Goal: Transaction & Acquisition: Download file/media

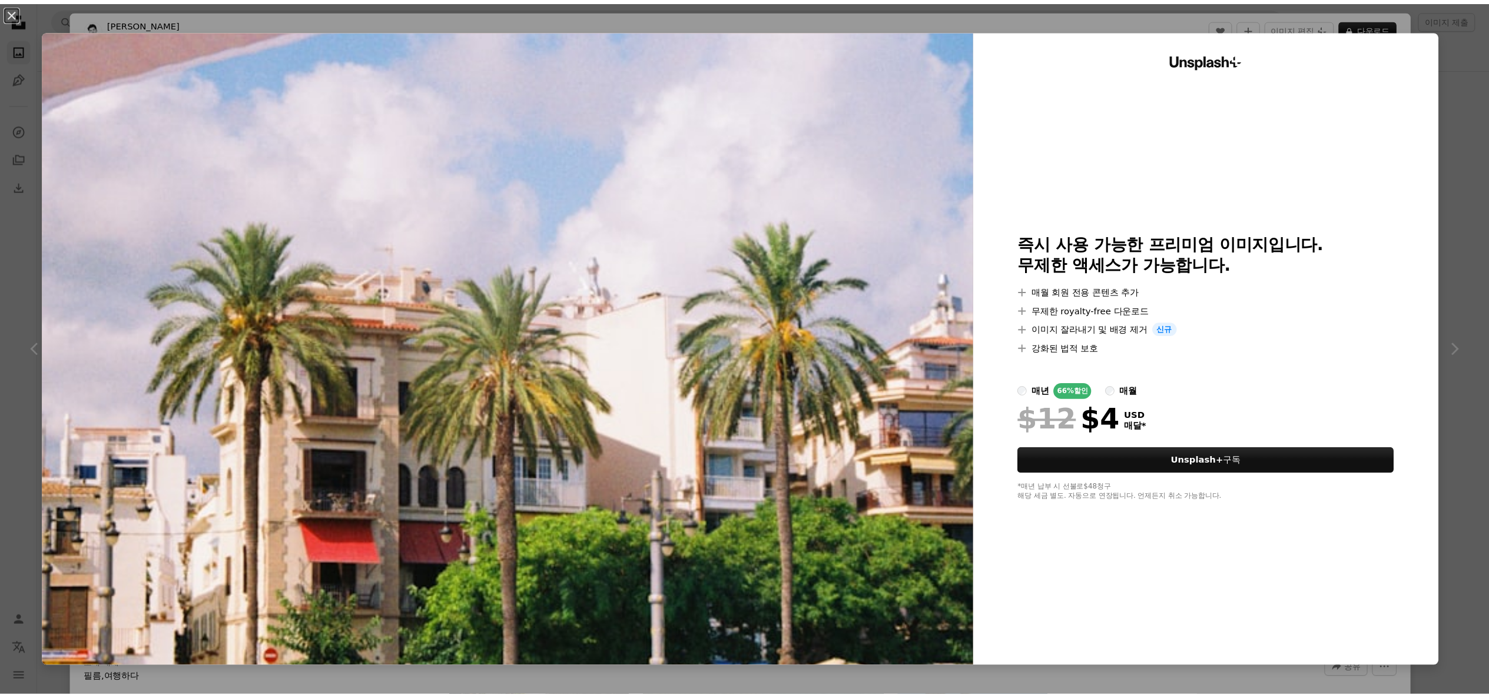
scroll to position [5418, 0]
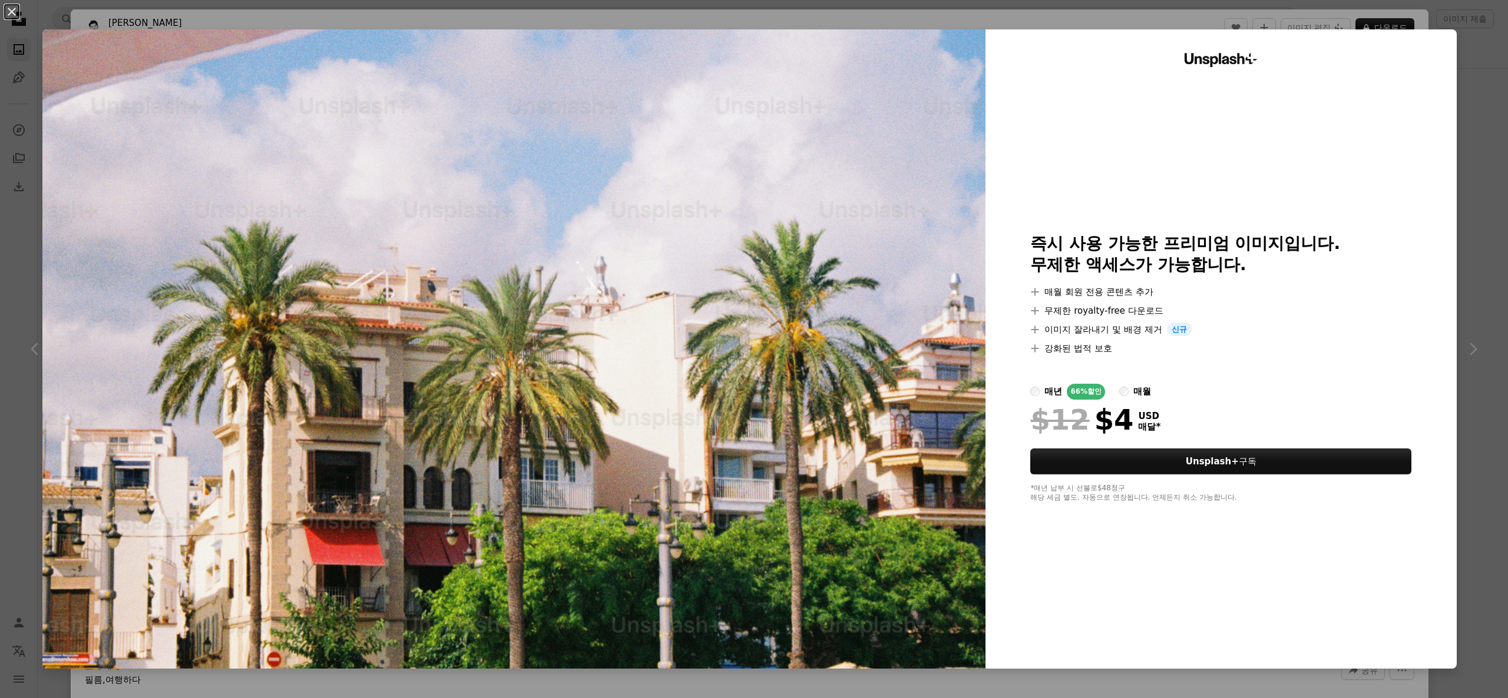
click at [1466, 82] on div "An X shape Unsplash+ 즉시 사용 가능한 프리미엄 이미지입니다. 무제한 액세스가 가능합니다. A plus sign 매월 회원 전…" at bounding box center [754, 349] width 1508 height 698
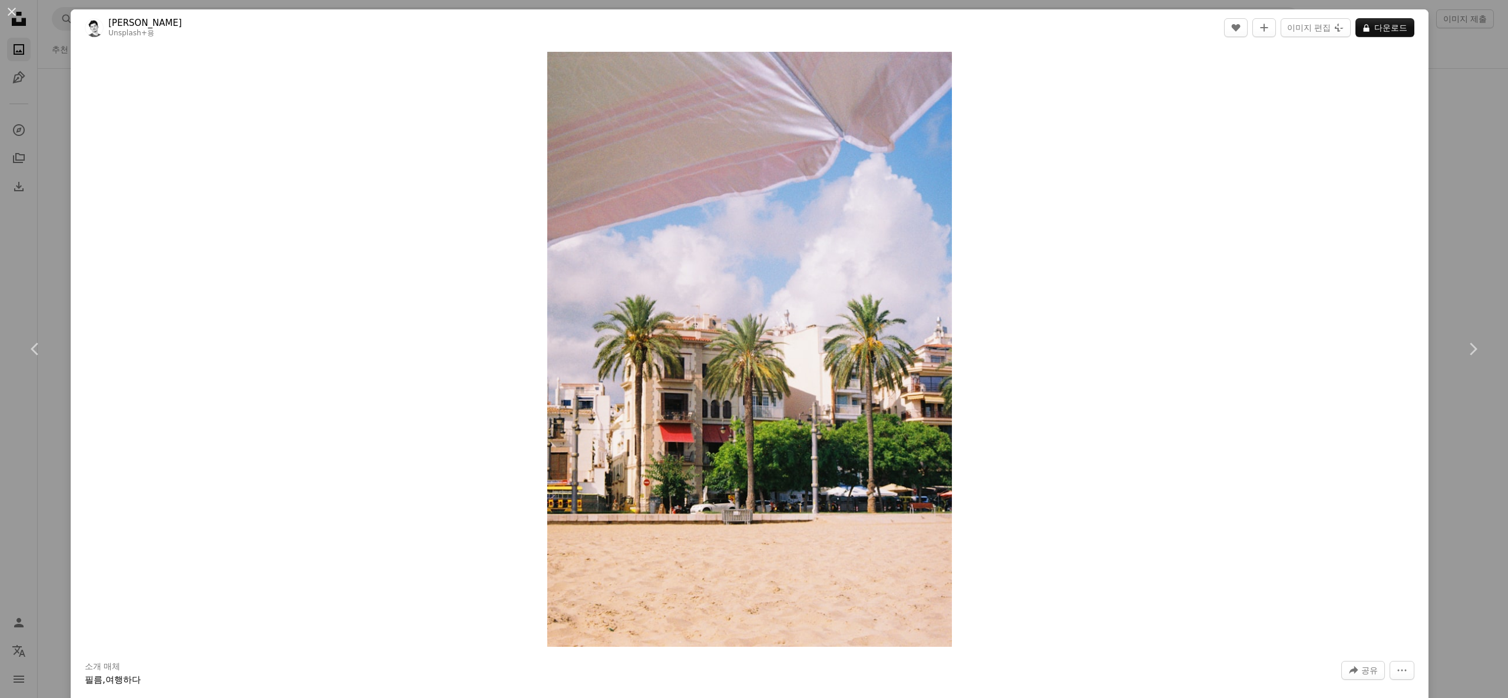
click at [1433, 130] on div "An X shape Chevron left Chevron right [PERSON_NAME] Unsplash+ 용 A heart A plus …" at bounding box center [754, 349] width 1508 height 698
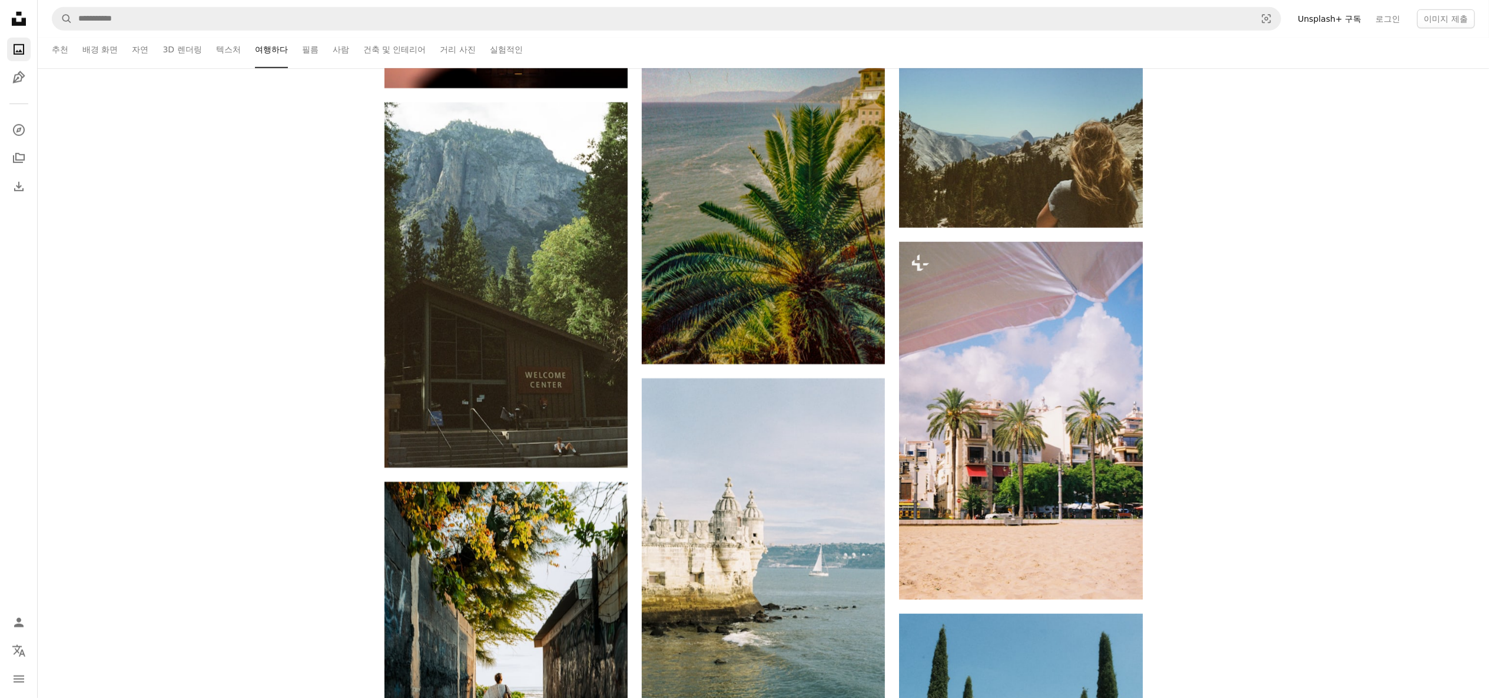
click at [1433, 130] on div "–– ––– ––– –– ––– – ––– ––– –––– – – –– ––– – – ––– –– –– –––– –– Unsplash for …" at bounding box center [764, 584] width 1452 height 11377
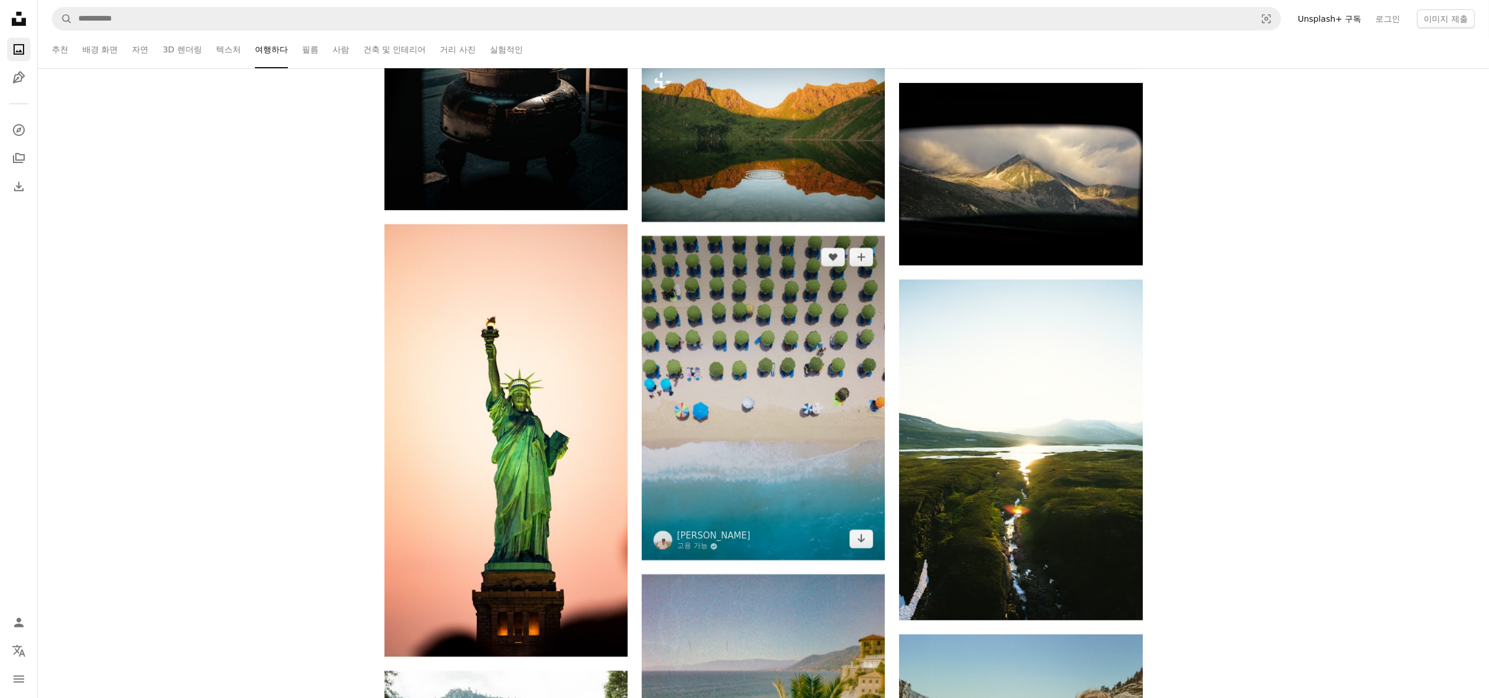
scroll to position [4850, 0]
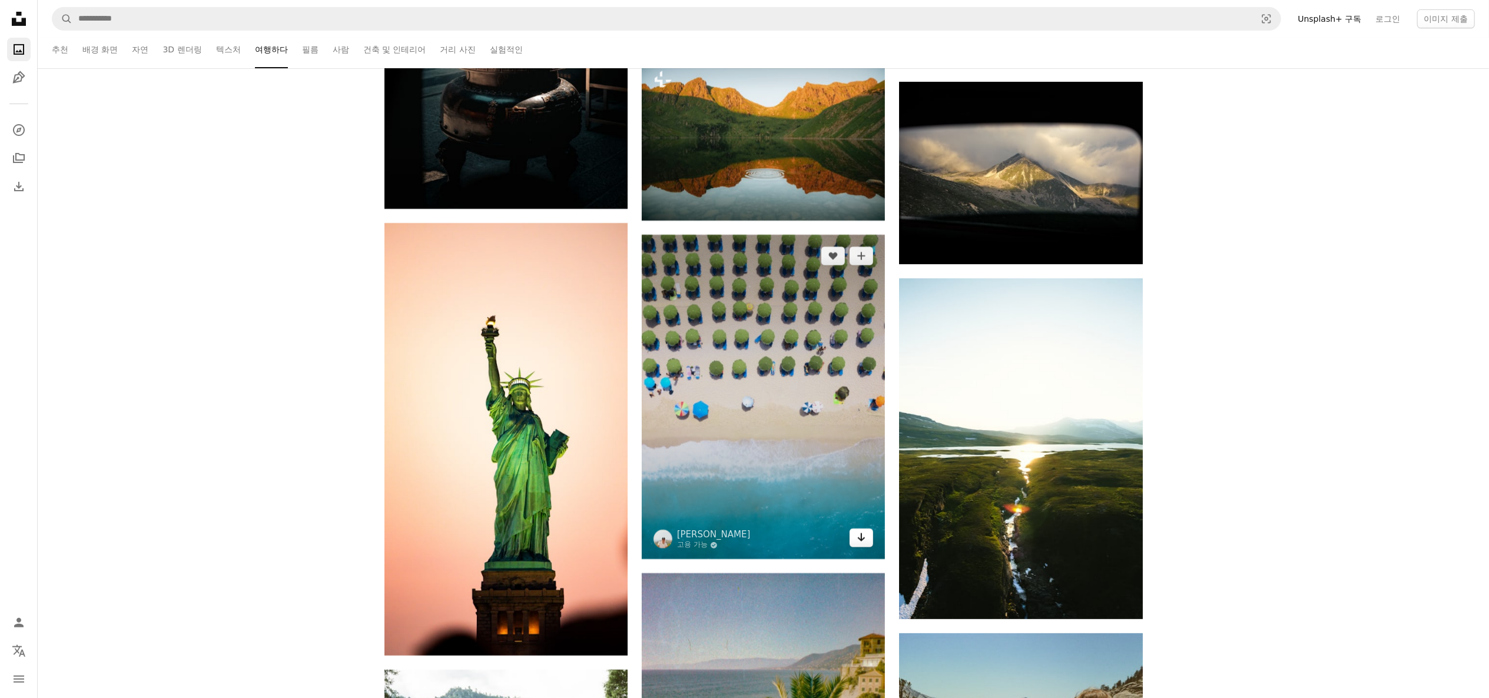
click at [867, 535] on link "Arrow pointing down" at bounding box center [862, 538] width 24 height 19
